Goal: Transaction & Acquisition: Purchase product/service

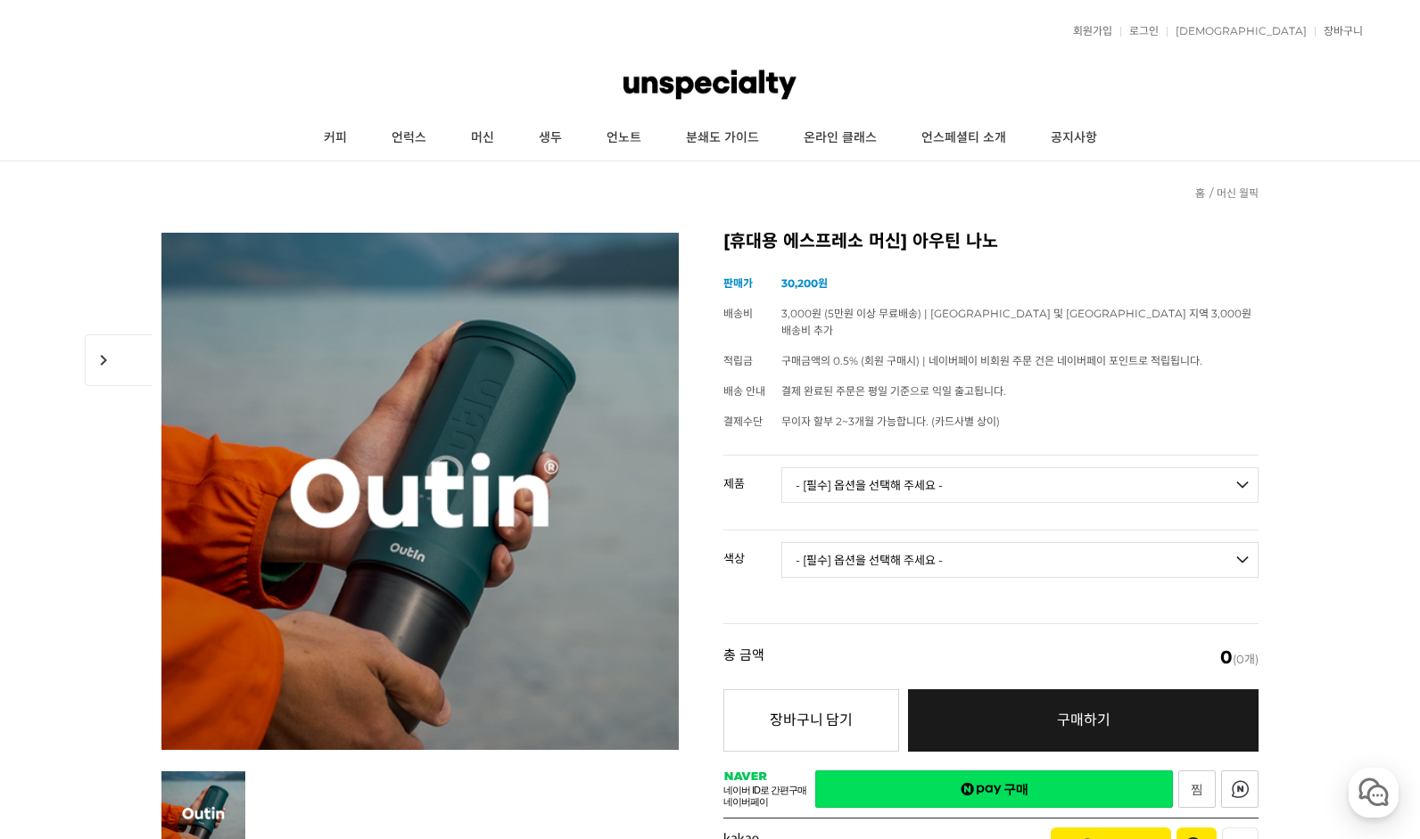
click at [1092, 467] on select "- [필수] 옵션을 선택해 주세요 - ------------------- 아우틴 나노 휴대용 에스프레소 머신 아우틴 나노 트래블러 기프트박스 …" at bounding box center [1019, 485] width 477 height 36
click at [1082, 467] on select "- [필수] 옵션을 선택해 주세요 - ------------------- 아우틴 나노 휴대용 에스프레소 머신 아우틴 나노 트래블러 기프트박스 …" at bounding box center [1019, 485] width 477 height 36
click at [1064, 472] on select "- [필수] 옵션을 선택해 주세요 - ------------------- 아우틴 나노 휴대용 에스프레소 머신 아우틴 나노 트래블러 기프트박스 …" at bounding box center [1019, 485] width 477 height 36
select select "아우틴 나노 휴대용 에스프레소 머신"
click at [1034, 554] on select "- [필수] 옵션을 선택해 주세요 - ------------------- 스페이스 그레이 아우틴 틸 [품절] 펄 화이트 [품절] 포레스트 그린…" at bounding box center [1019, 560] width 477 height 36
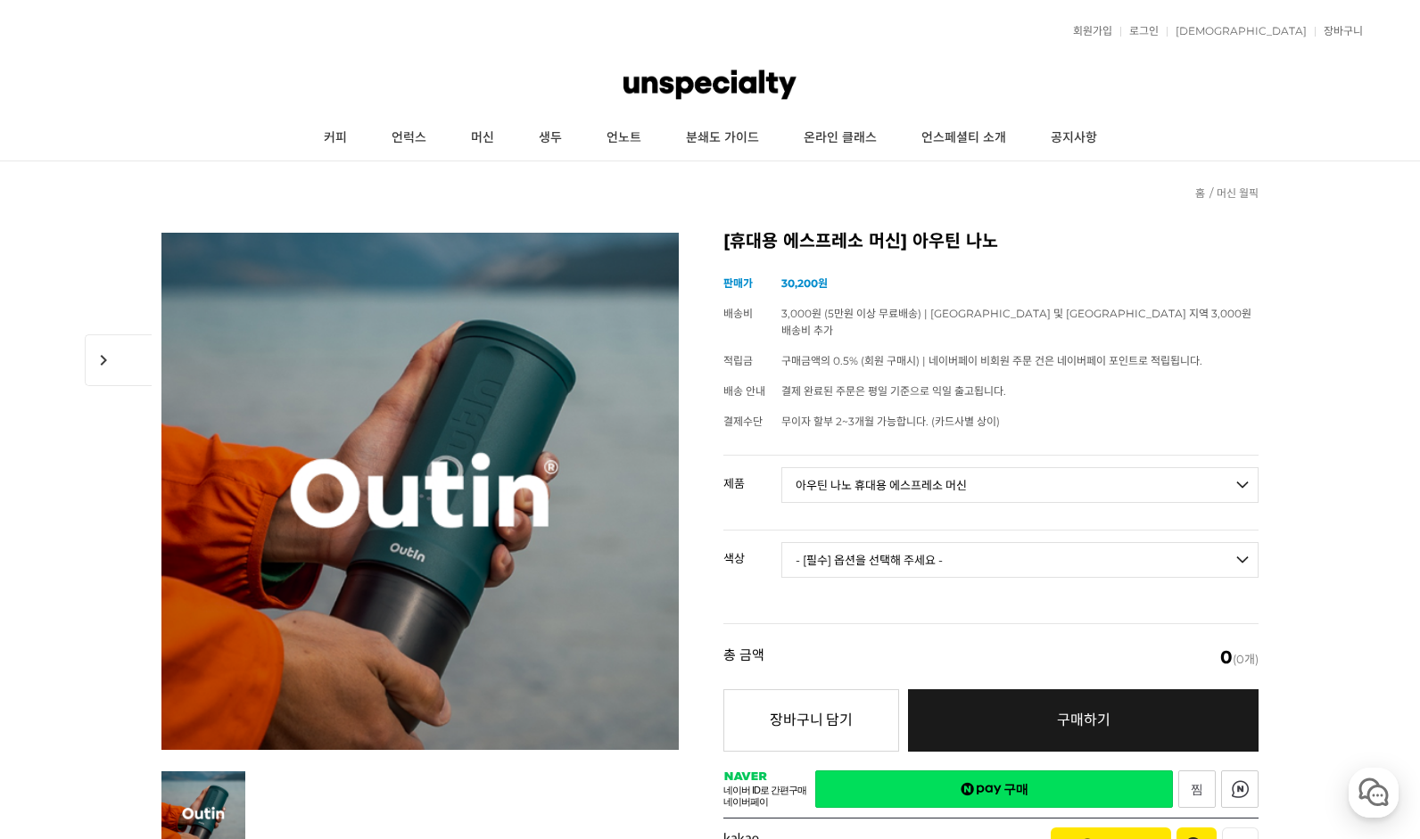
click at [1047, 542] on select "- [필수] 옵션을 선택해 주세요 - ------------------- 스페이스 그레이 아우틴 틸 [품절] 펄 화이트 [품절] 포레스트 그린…" at bounding box center [1019, 560] width 477 height 36
select select "스페이스 그레이"
select select "*"
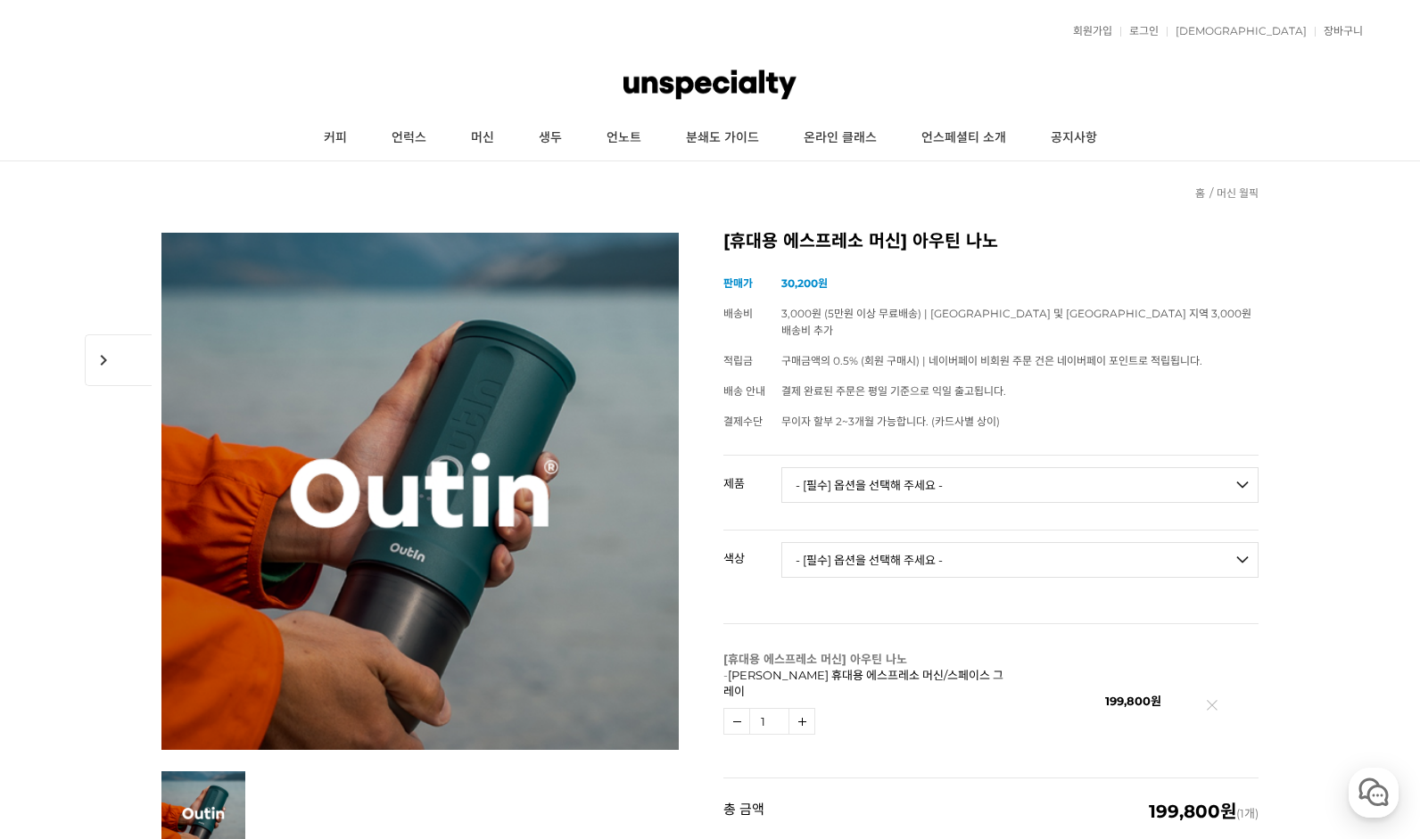
click at [545, 145] on link "생두" at bounding box center [550, 138] width 68 height 45
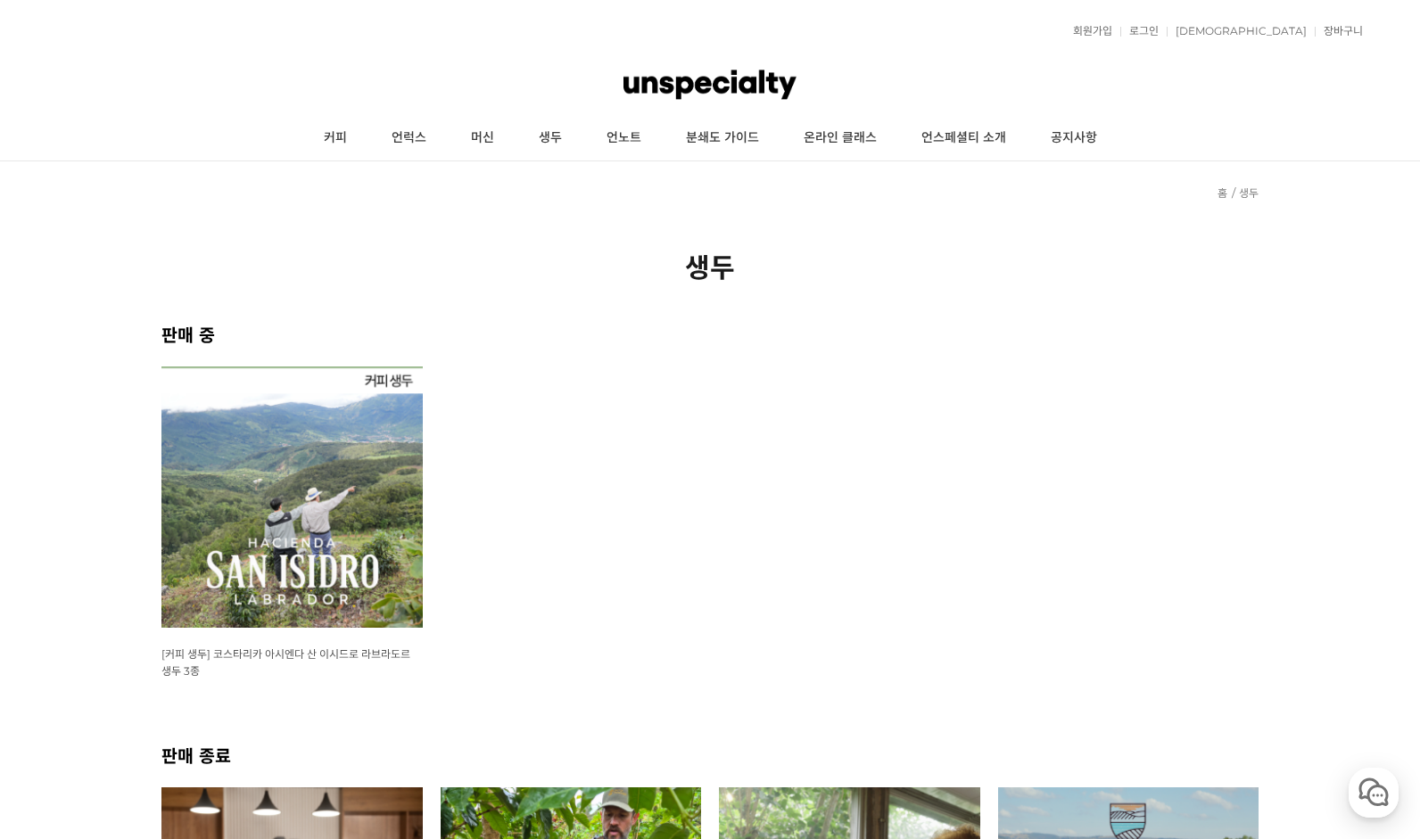
click at [350, 546] on img at bounding box center [291, 497] width 261 height 261
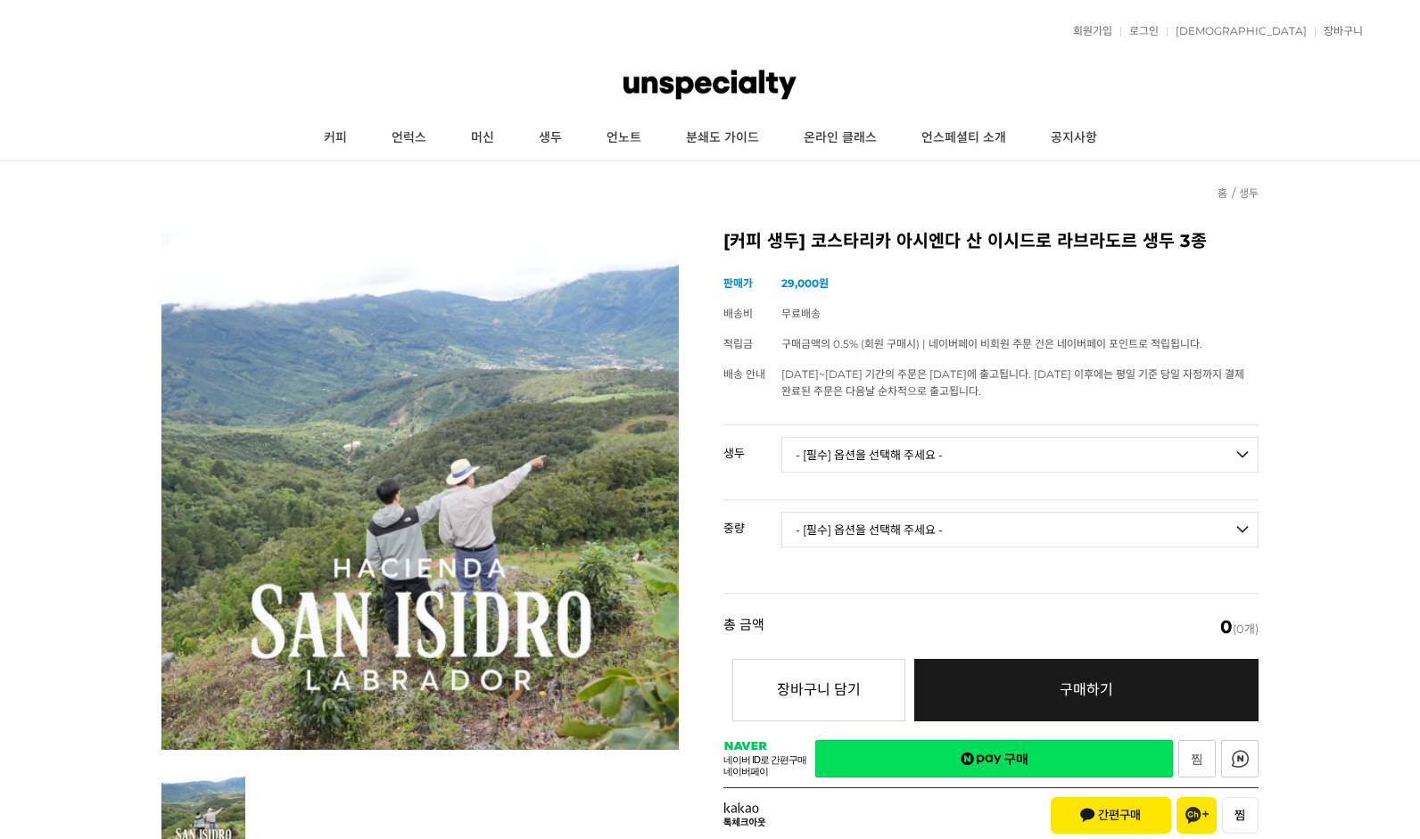
click at [966, 466] on select "- [필수] 옵션을 선택해 주세요 - ------------------- [GEOGRAPHIC_DATA] 아시엔다 산 이시드로 라브라도르 엘 …" at bounding box center [1019, 455] width 477 height 36
click at [312, 129] on link "커피" at bounding box center [335, 138] width 68 height 45
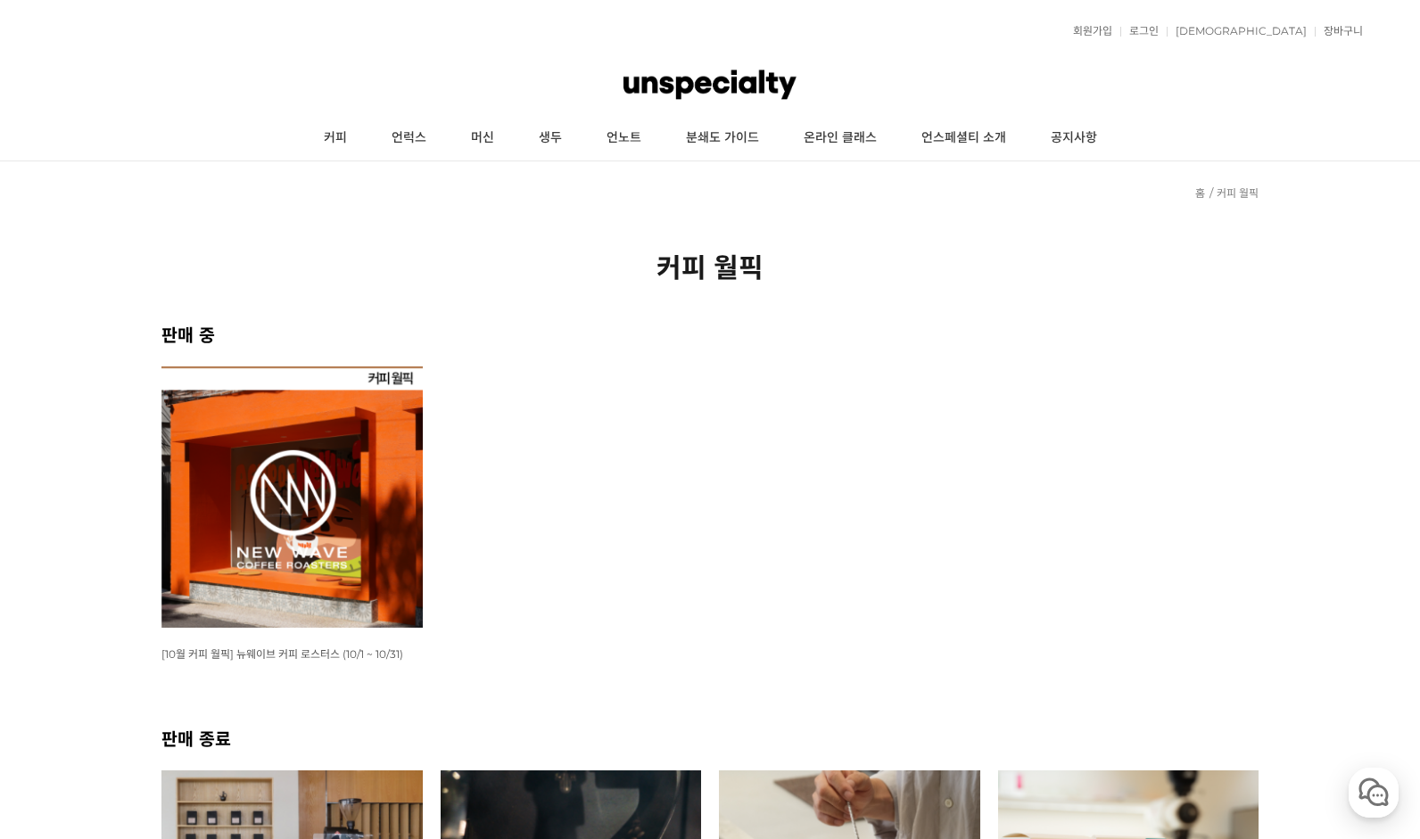
scroll to position [3, 0]
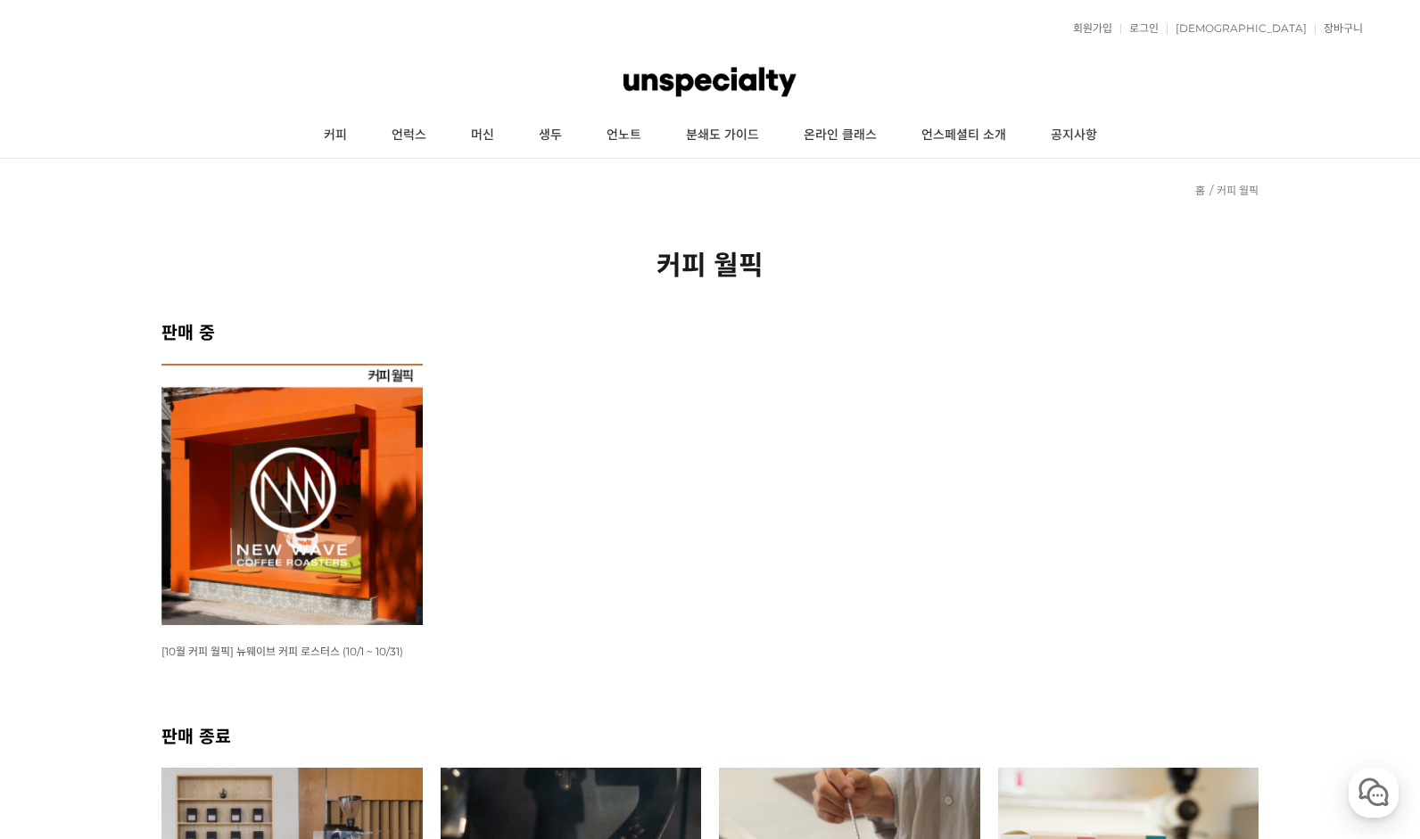
click at [399, 529] on img at bounding box center [291, 494] width 261 height 261
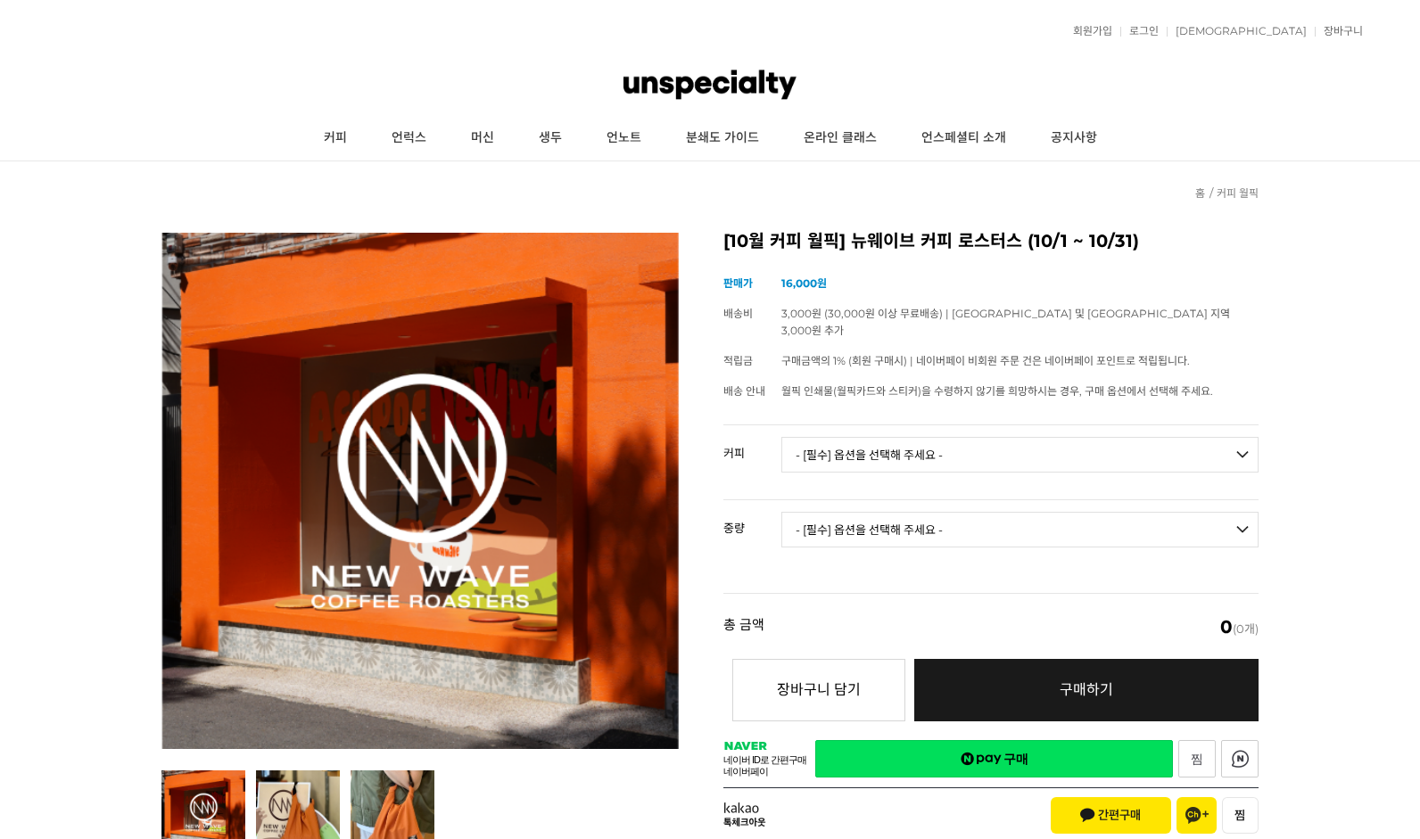
click at [1135, 437] on select "- [필수] 옵션을 선택해 주세요 - ------------------- 언스페셜티 분쇄도 가이드 종이 받기 (주문 1건당 최대 1개 제공) …" at bounding box center [1019, 455] width 477 height 36
select select "#6 온두라스 산타 루시아 파라이네마 풀리 워시드"
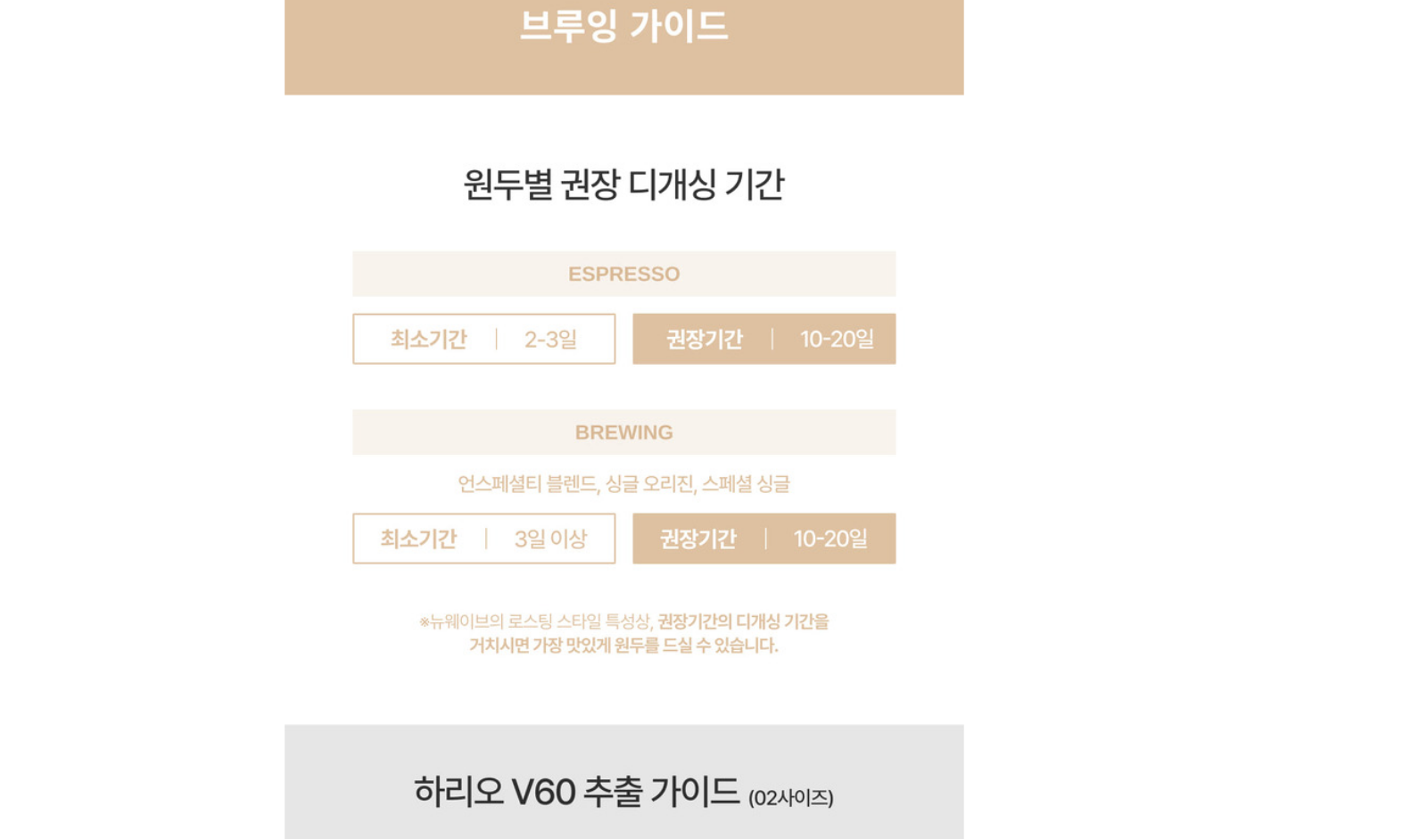
scroll to position [12789, 0]
